Goal: Communication & Community: Answer question/provide support

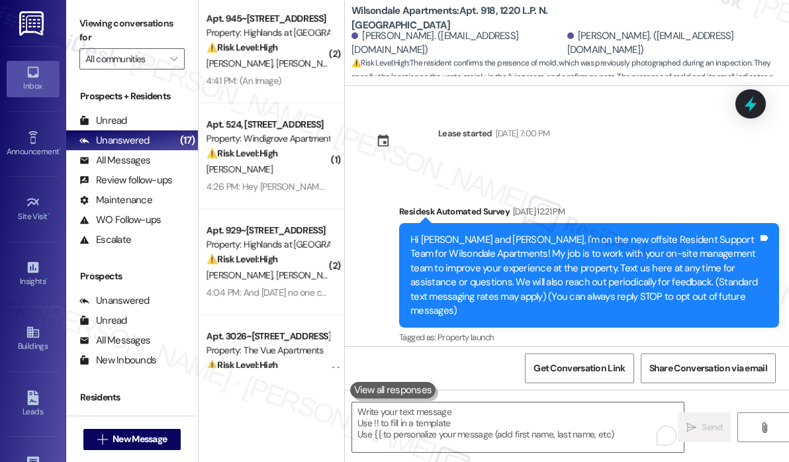
scroll to position [6720, 0]
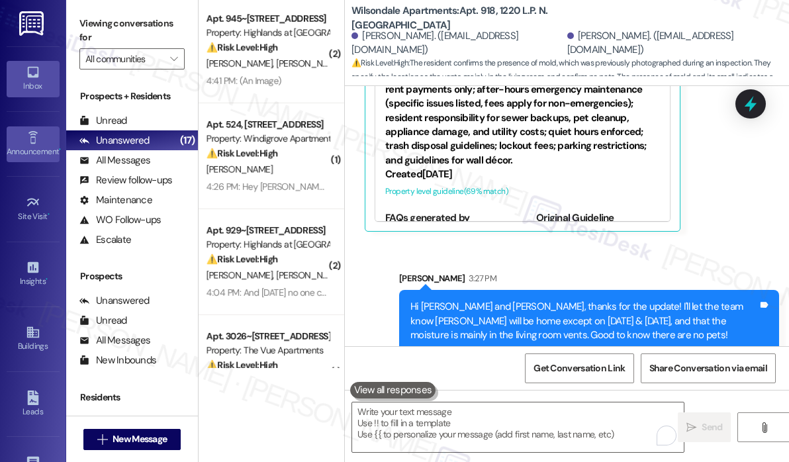
click at [38, 150] on div "Announcement •" at bounding box center [33, 151] width 66 height 13
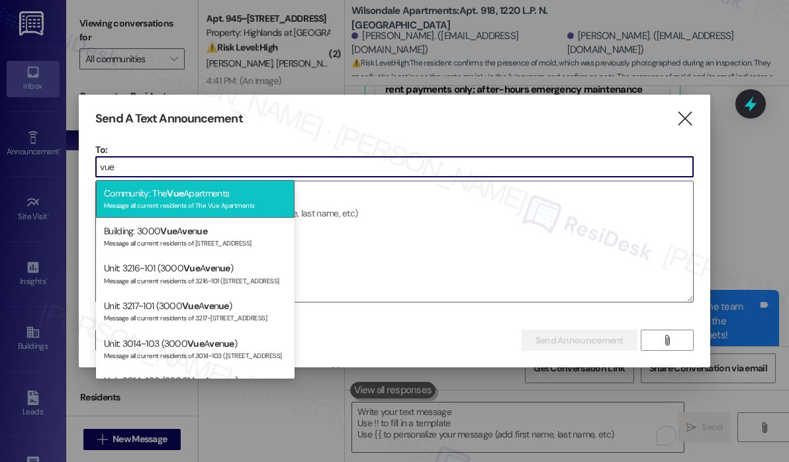
type input "vue"
click at [199, 198] on div "Community: The Vue Apartments Message all current residents of The Vue Apartmen…" at bounding box center [195, 199] width 199 height 38
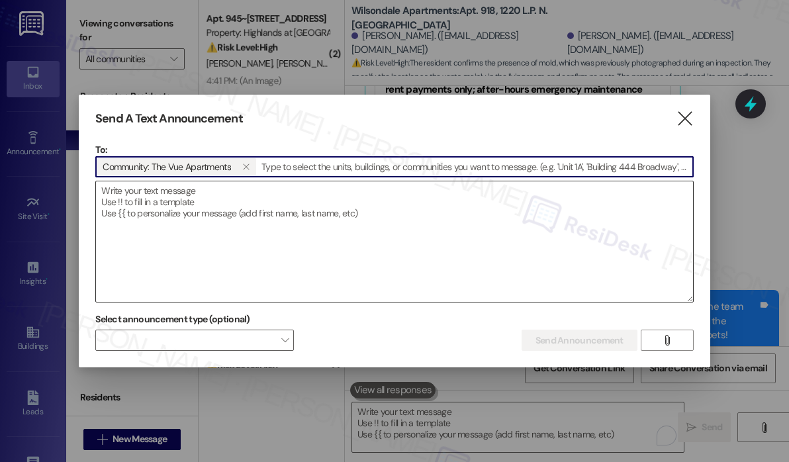
click at [186, 210] on textarea at bounding box center [394, 241] width 597 height 120
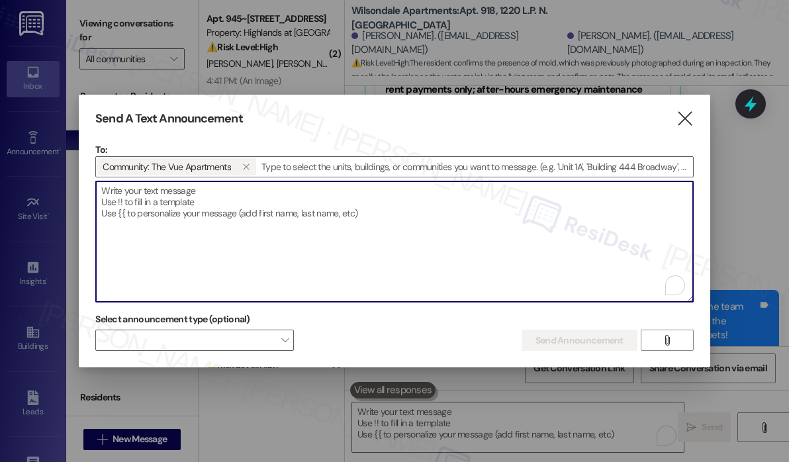
paste textarea "Hi {{first_name}}! Our recent message about the dog waste stations was intended…"
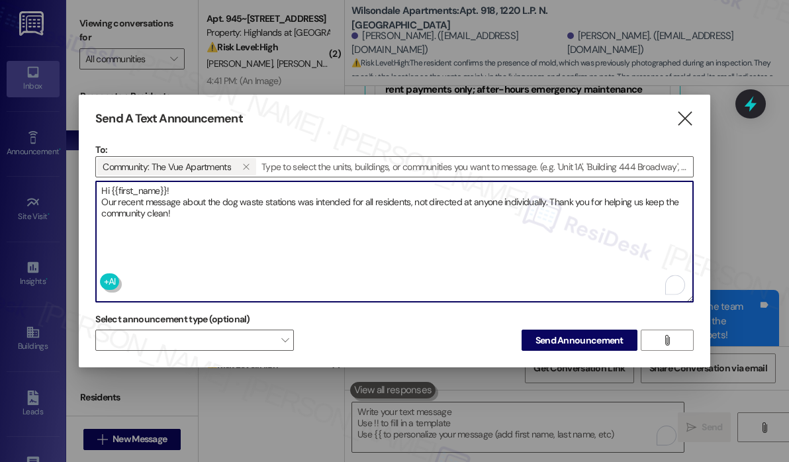
click at [306, 228] on textarea "Hi {{first_name}}! Our recent message about the dog waste stations was intended…" at bounding box center [394, 241] width 597 height 120
type textarea "Hi {{first_name}}! Our recent message about the dog waste stations was intended…"
click at [558, 338] on span "Send Announcement" at bounding box center [579, 341] width 88 height 14
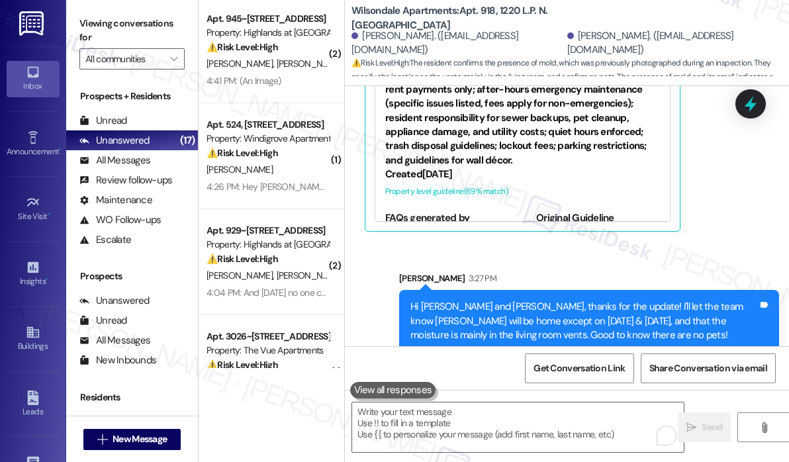
click at [592, 271] on div "Sarah 3:27 PM" at bounding box center [589, 280] width 380 height 19
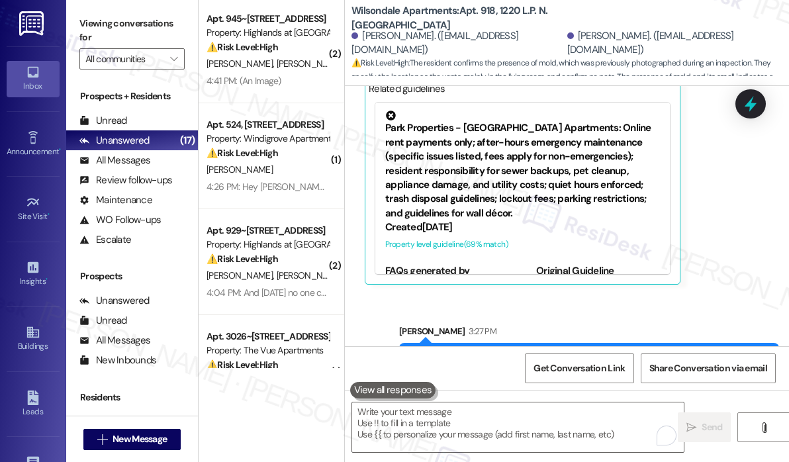
scroll to position [6654, 0]
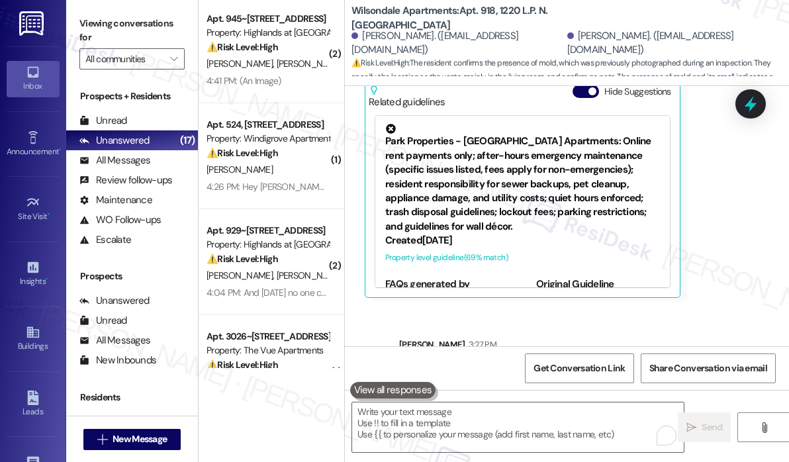
click at [243, 139] on div "Property: Windigrove Apartments" at bounding box center [268, 139] width 122 height 14
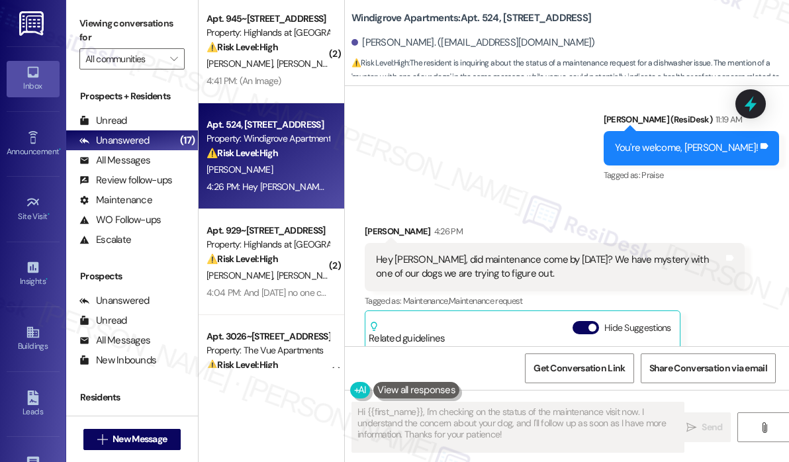
scroll to position [1514, 0]
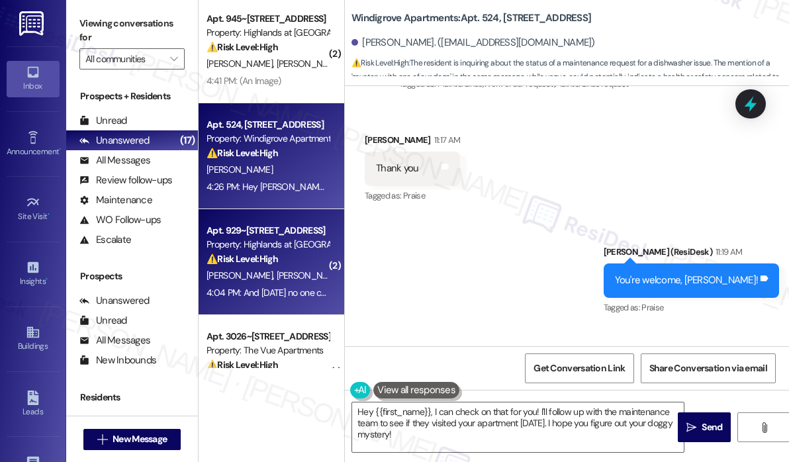
click at [215, 283] on div "S. Davis B. George" at bounding box center [267, 275] width 125 height 17
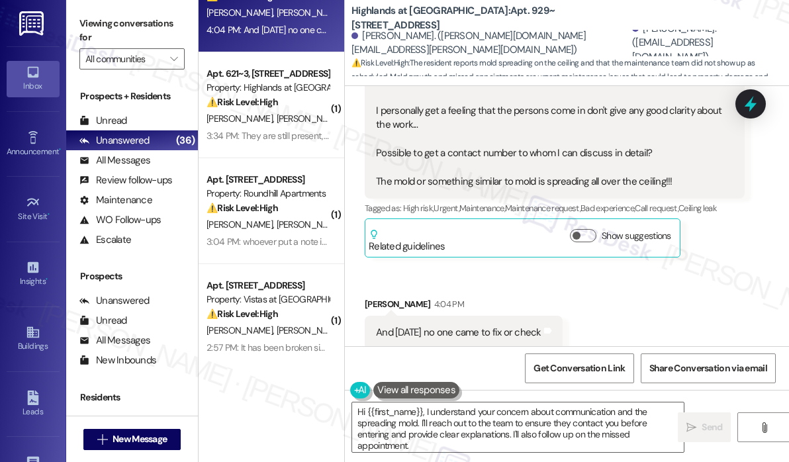
scroll to position [373, 0]
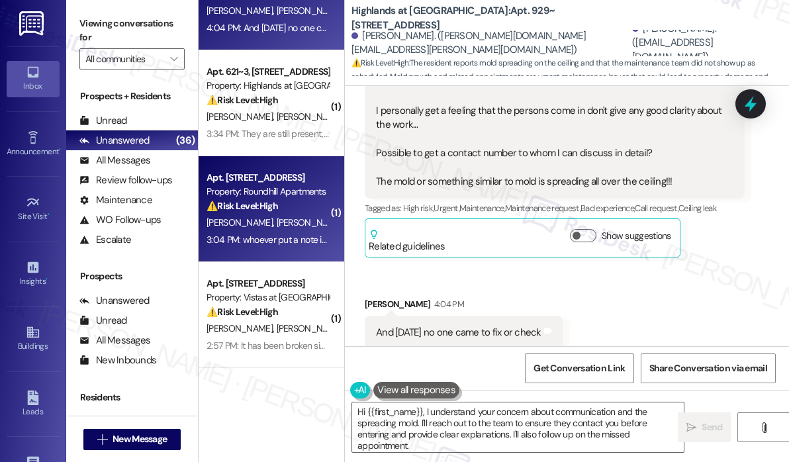
click at [297, 188] on div "Property: Roundhill Apartments" at bounding box center [268, 192] width 122 height 14
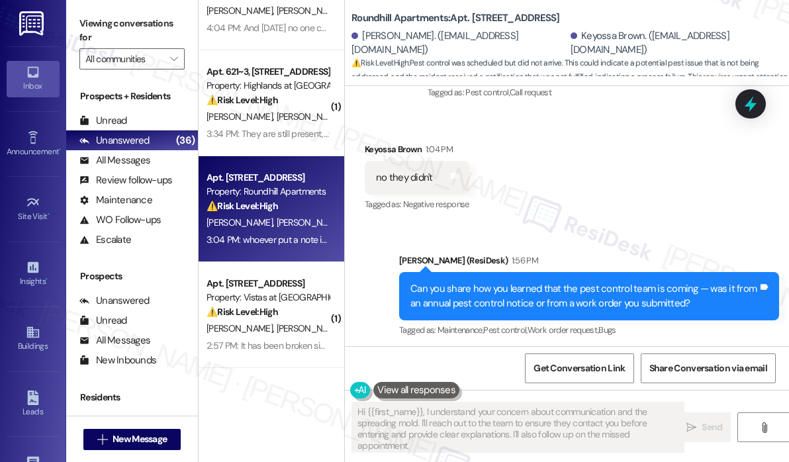
scroll to position [1775, 0]
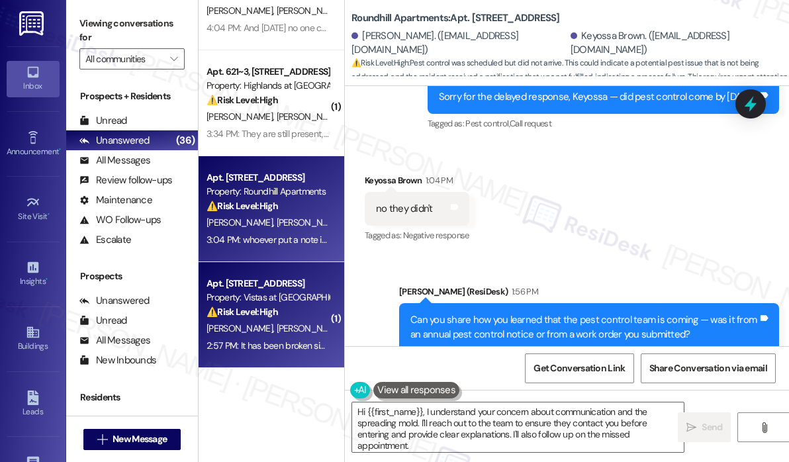
click at [296, 295] on div "Property: Vistas at [GEOGRAPHIC_DATA]" at bounding box center [268, 298] width 122 height 14
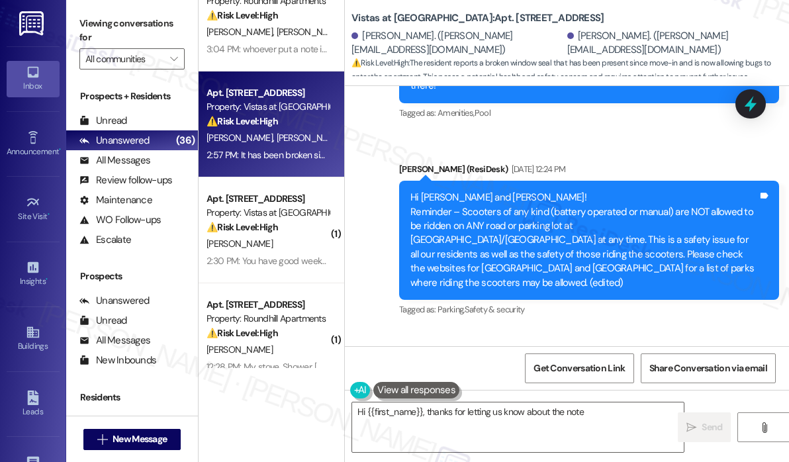
scroll to position [572, 0]
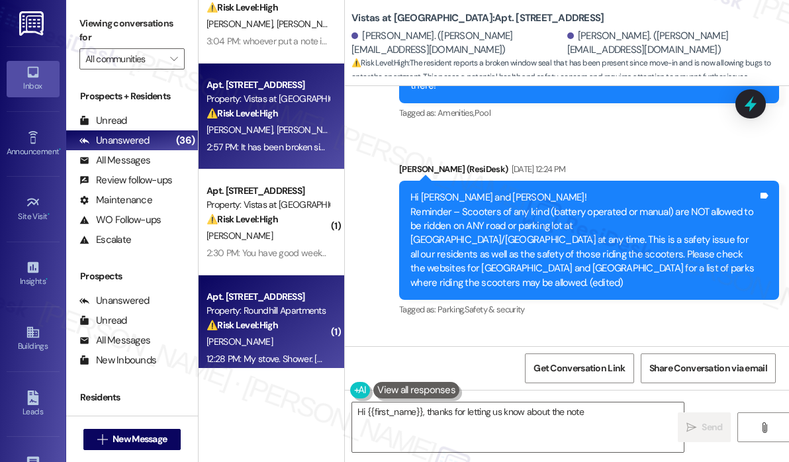
click at [247, 326] on strong "⚠️ Risk Level: High" at bounding box center [242, 325] width 71 height 12
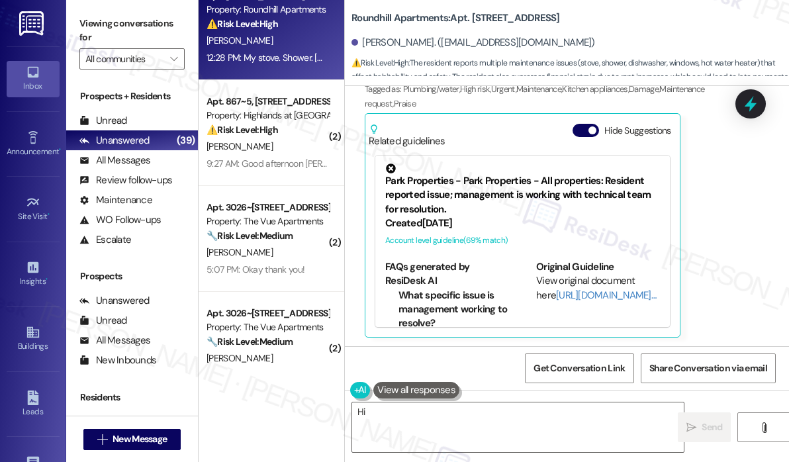
scroll to position [1035, 0]
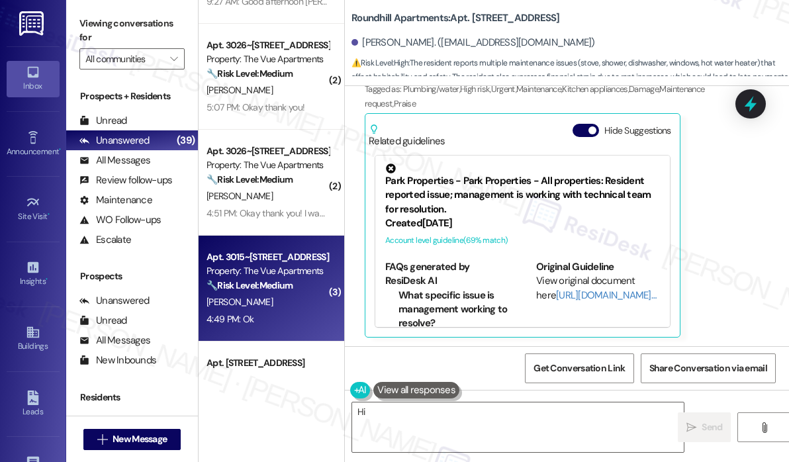
click at [315, 251] on div "Apt. 3015~110, 3000 Vue Avenue" at bounding box center [268, 257] width 122 height 14
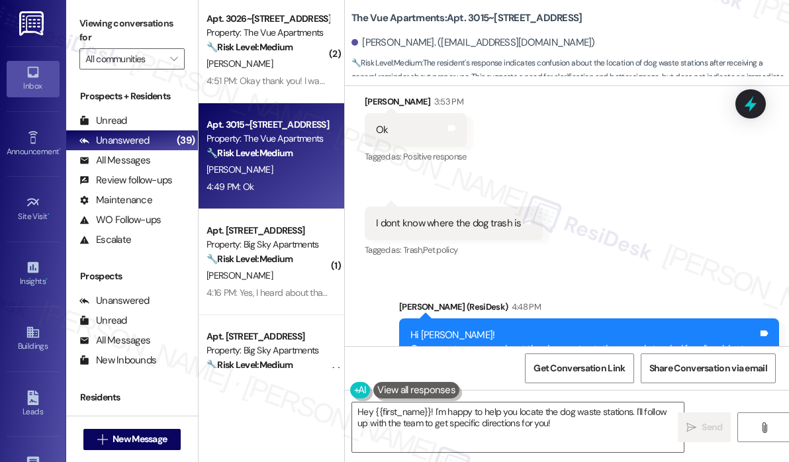
scroll to position [1432, 0]
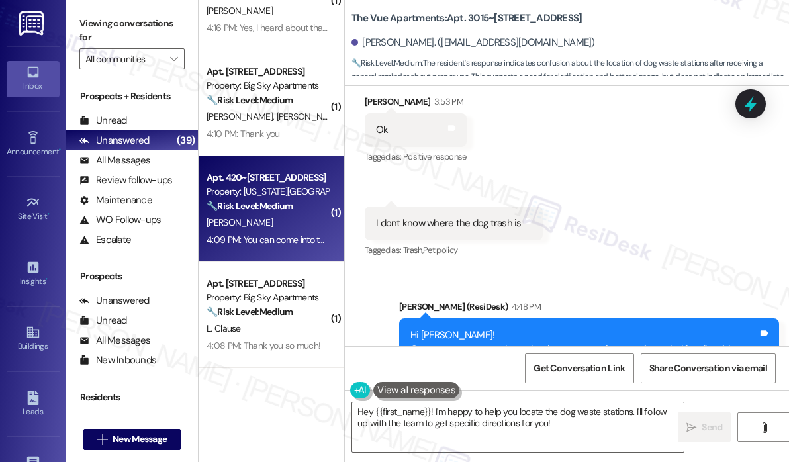
click at [302, 190] on div "Property: Washington Landing Apartments" at bounding box center [268, 192] width 122 height 14
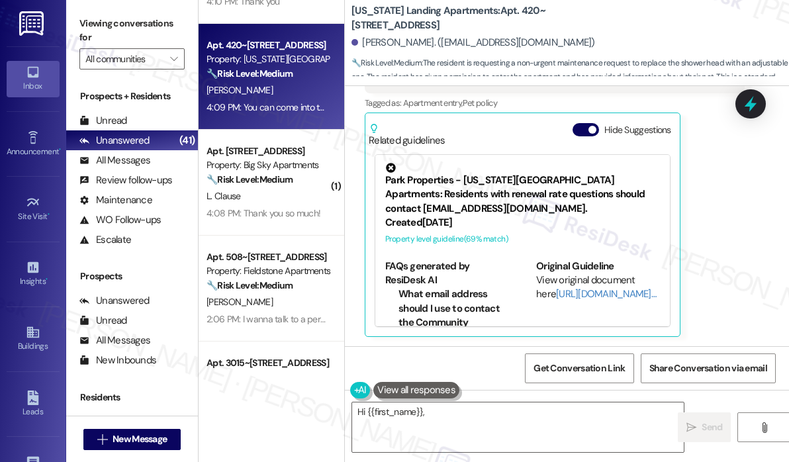
scroll to position [1697, 0]
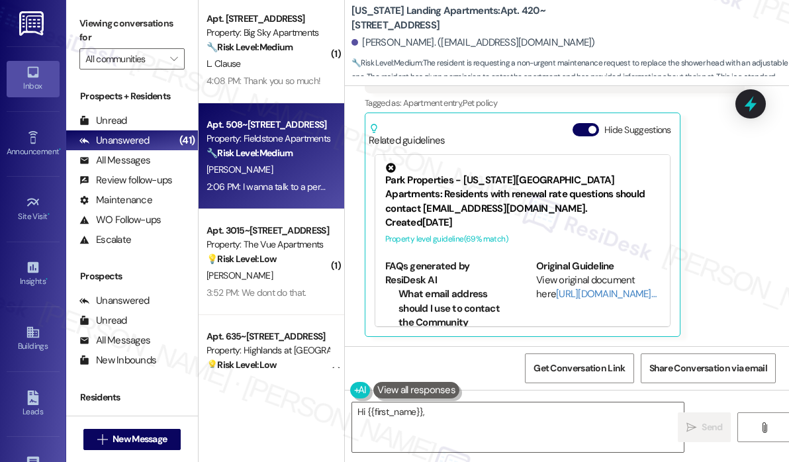
click at [303, 145] on div "Property: Fieldstone Apartments" at bounding box center [268, 139] width 122 height 14
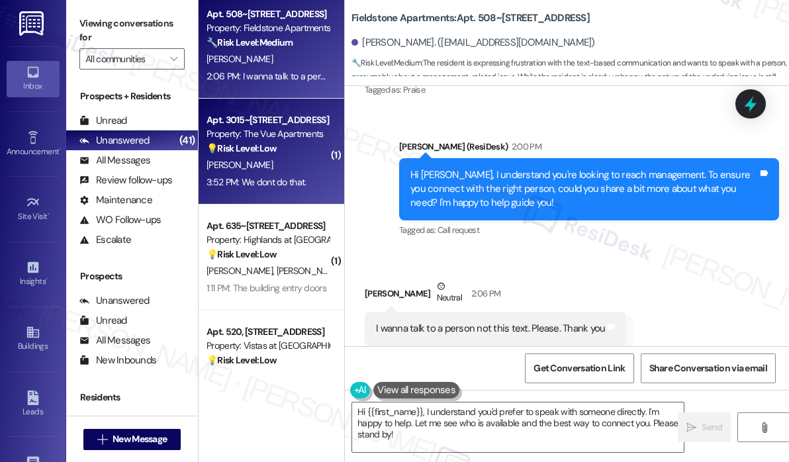
scroll to position [1830, 0]
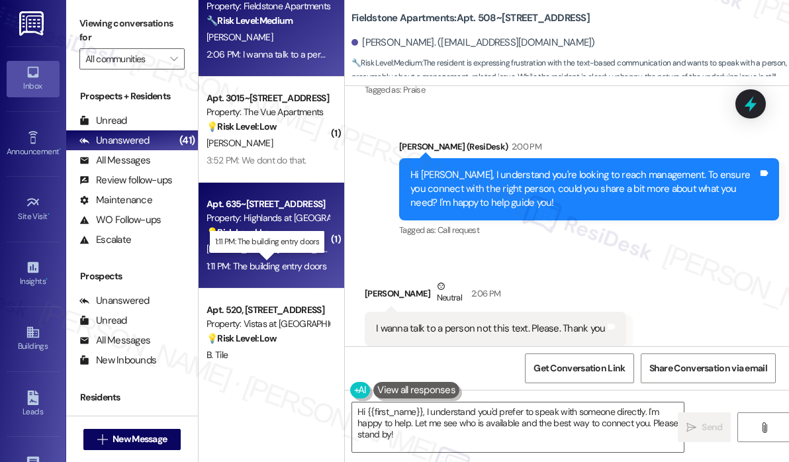
click at [291, 266] on div "1:11 PM: The building entry doors 1:11 PM: The building entry doors" at bounding box center [267, 266] width 120 height 12
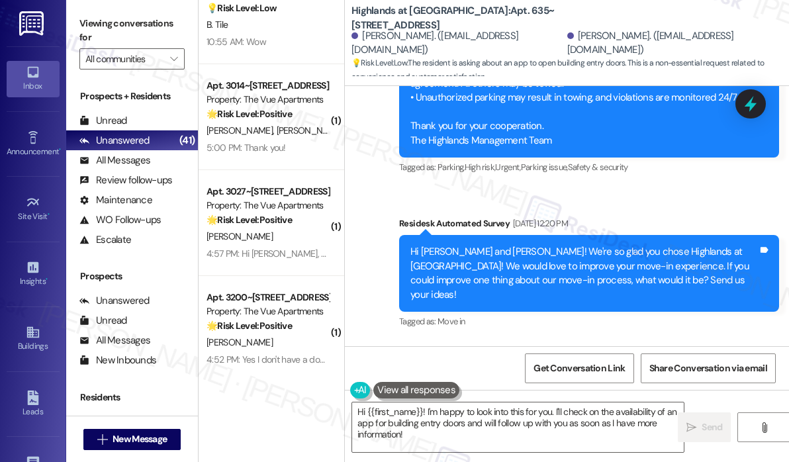
scroll to position [2160, 0]
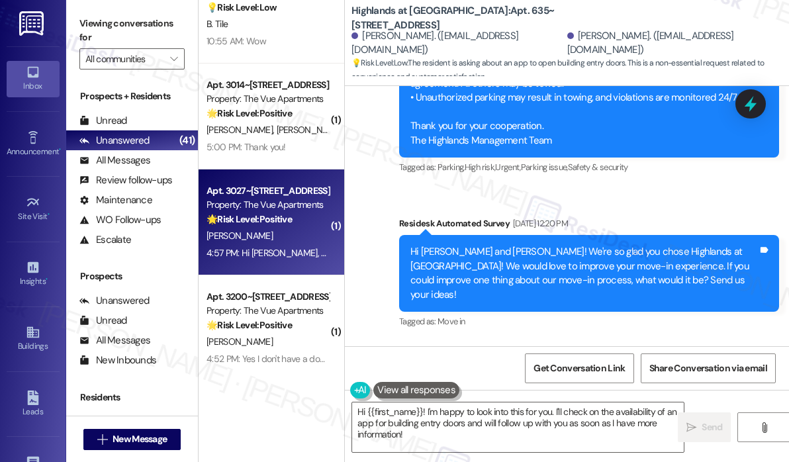
click at [269, 179] on div "Apt. 3027~111, 3000 Vue Avenue Property: The Vue Apartments 🌟 Risk Level: Posit…" at bounding box center [272, 222] width 146 height 106
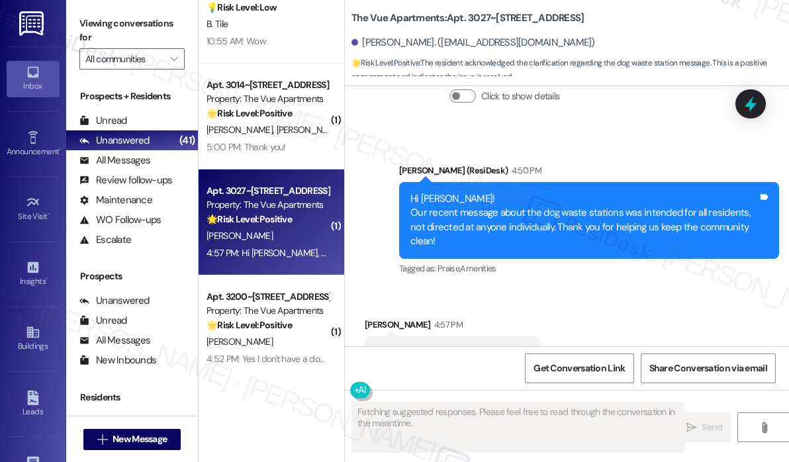
scroll to position [384, 0]
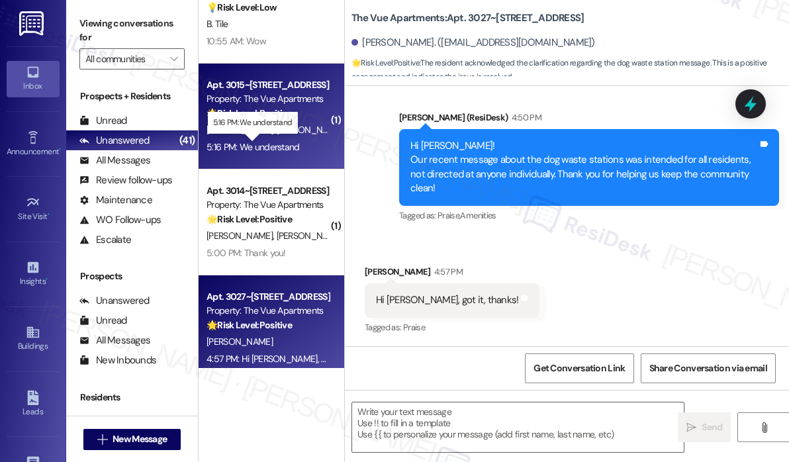
click at [289, 150] on div "5:16 PM: We understand 5:16 PM: We understand" at bounding box center [253, 147] width 93 height 12
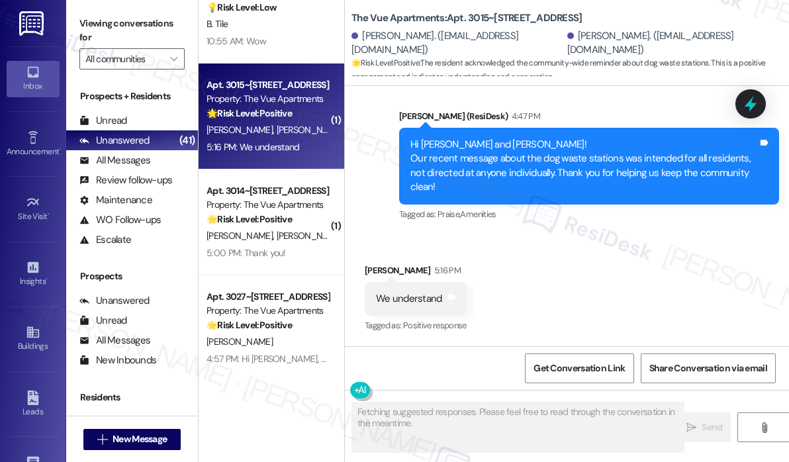
scroll to position [1310, 0]
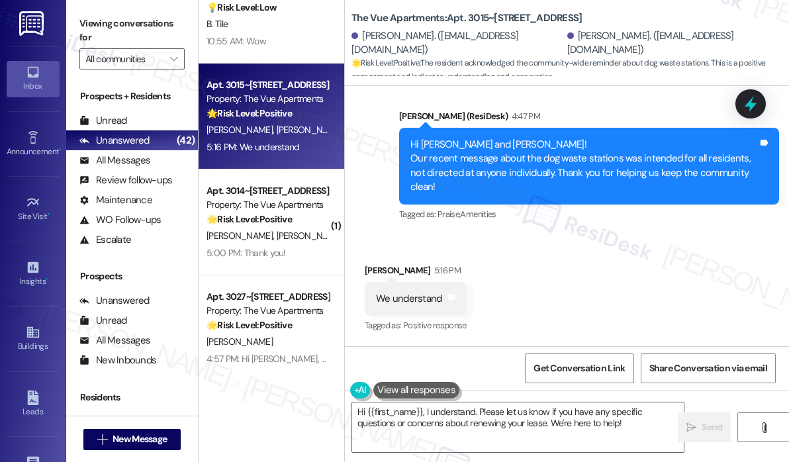
click at [561, 261] on div "Received via SMS Danny Miller 5:16 PM We understand Tags and notes Tagged as: P…" at bounding box center [567, 290] width 444 height 112
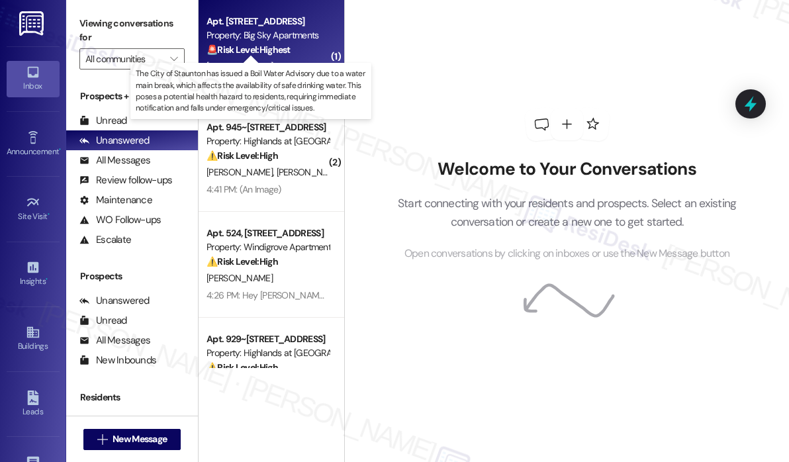
click at [248, 44] on strong "🚨 Risk Level: Highest" at bounding box center [249, 50] width 84 height 12
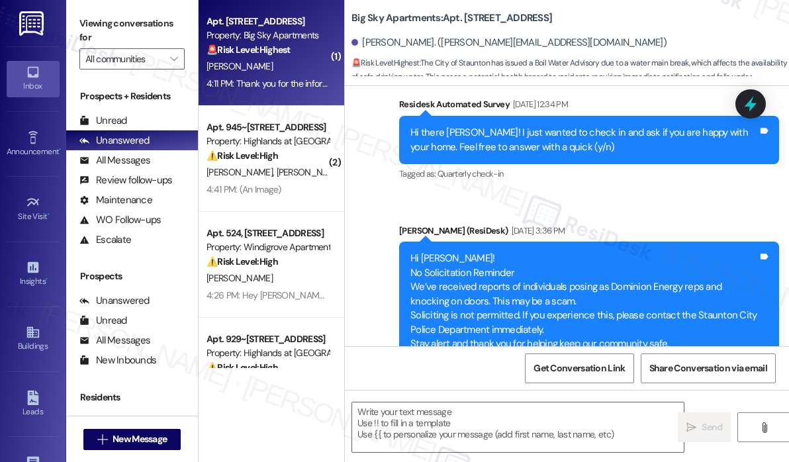
type textarea "Fetching suggested responses. Please feel free to read through the conversation…"
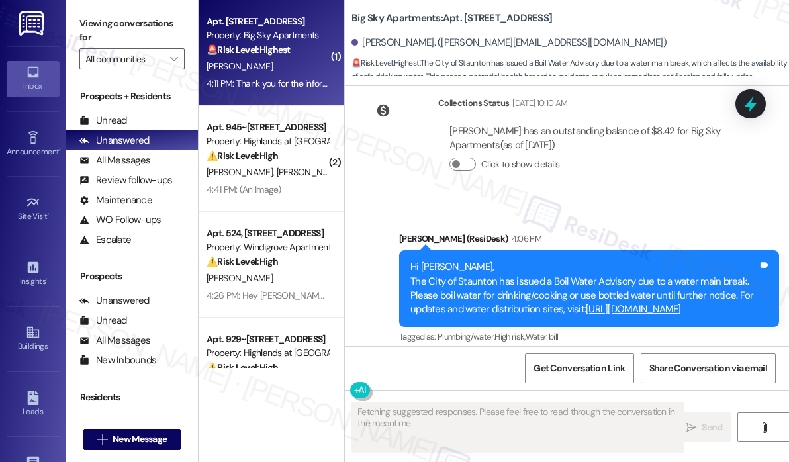
scroll to position [875, 0]
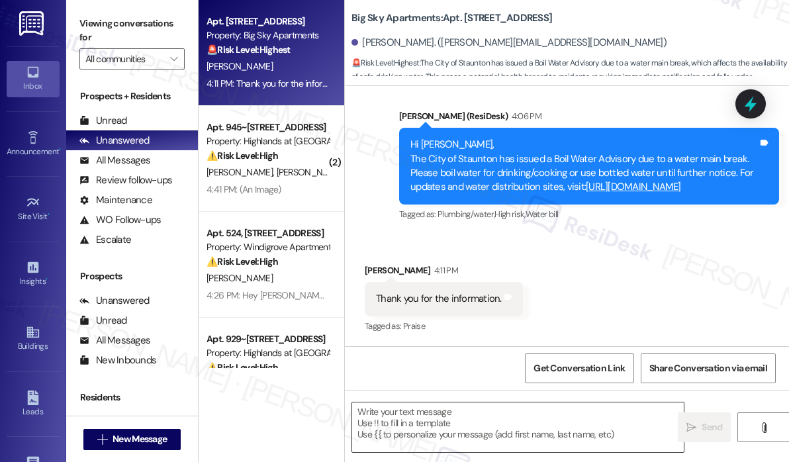
click at [449, 414] on textarea at bounding box center [518, 427] width 332 height 50
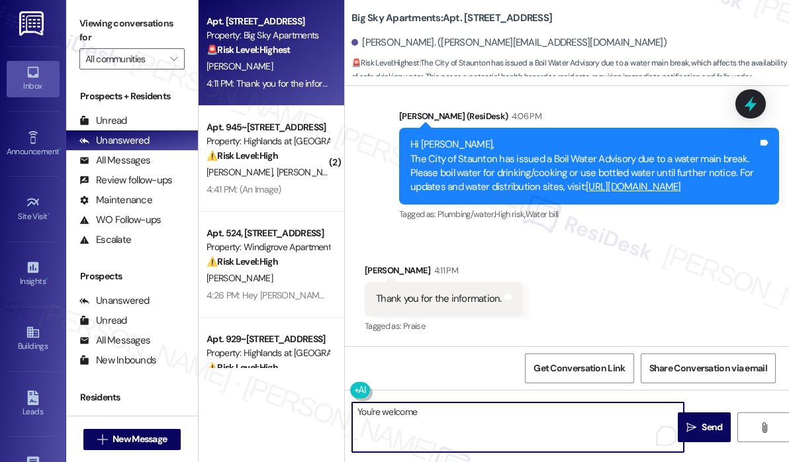
type textarea "You're welcome!"
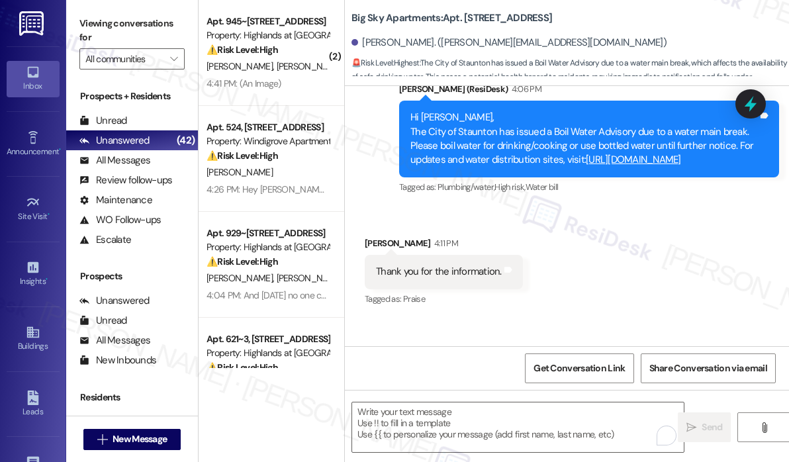
click at [609, 263] on div "Received via SMS [PERSON_NAME] 4:11 PM Thank you for the information. Tags and …" at bounding box center [567, 263] width 444 height 112
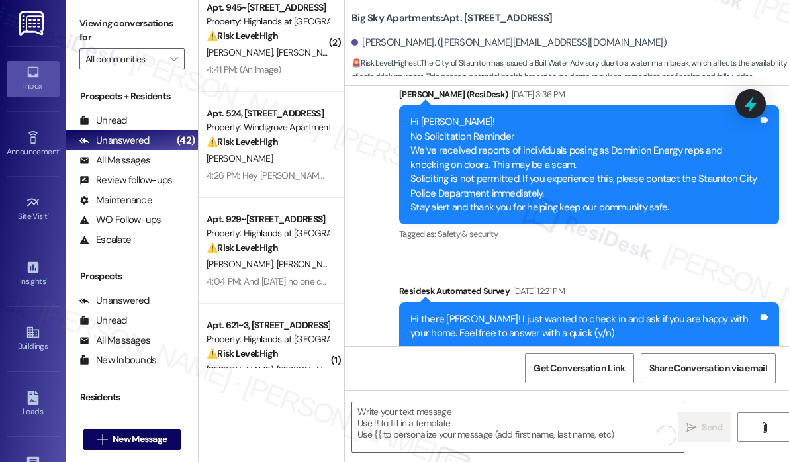
scroll to position [0, 0]
